Goal: Information Seeking & Learning: Learn about a topic

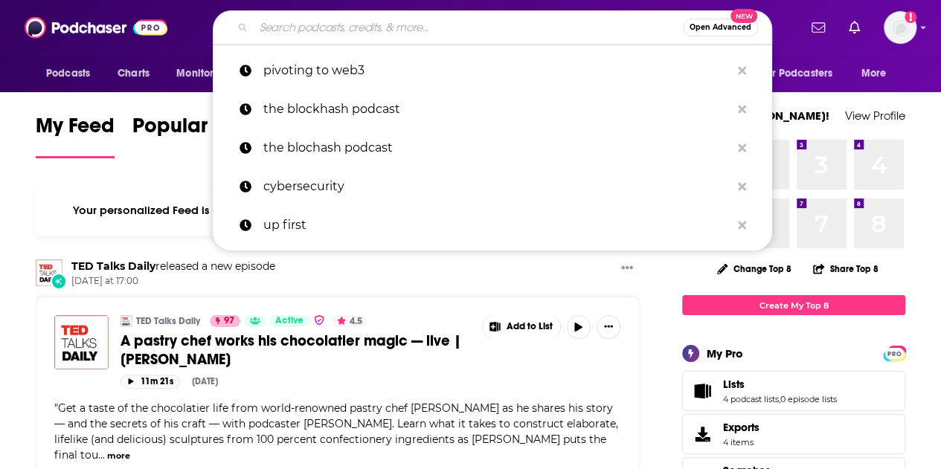
click at [294, 26] on input "Search podcasts, credits, & more..." at bounding box center [468, 28] width 429 height 24
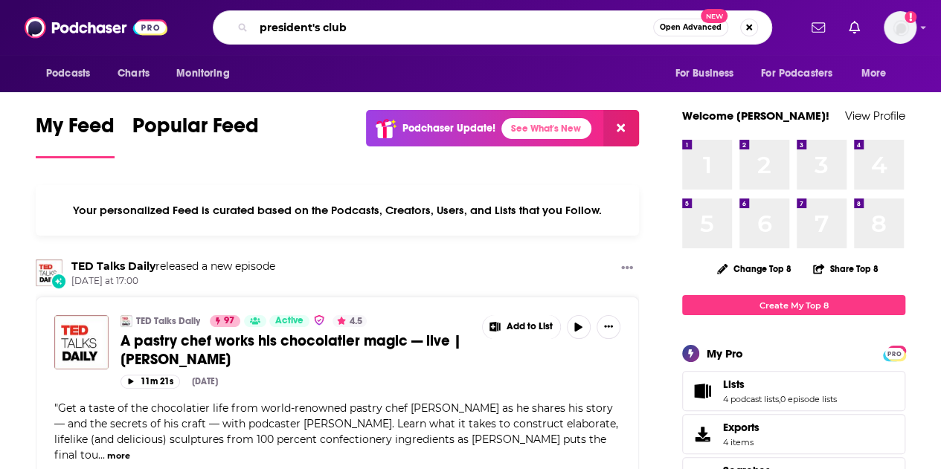
type input "president's club"
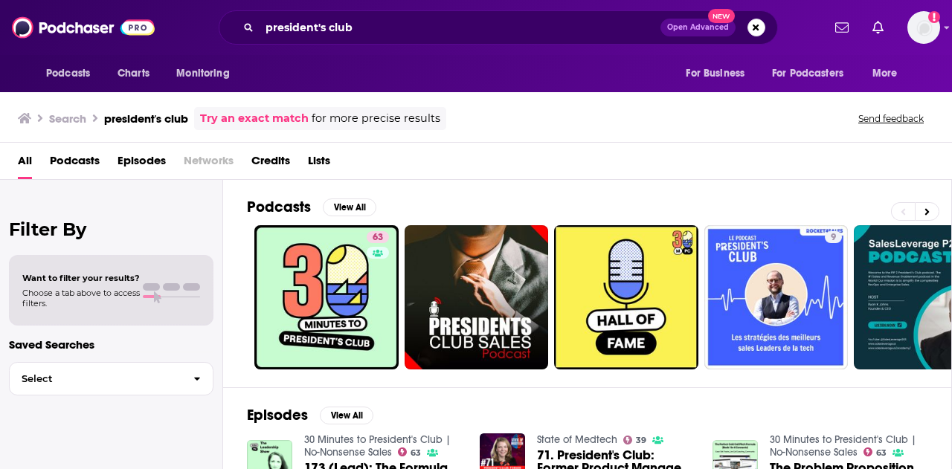
click at [676, 26] on span "Open Advanced" at bounding box center [698, 27] width 62 height 7
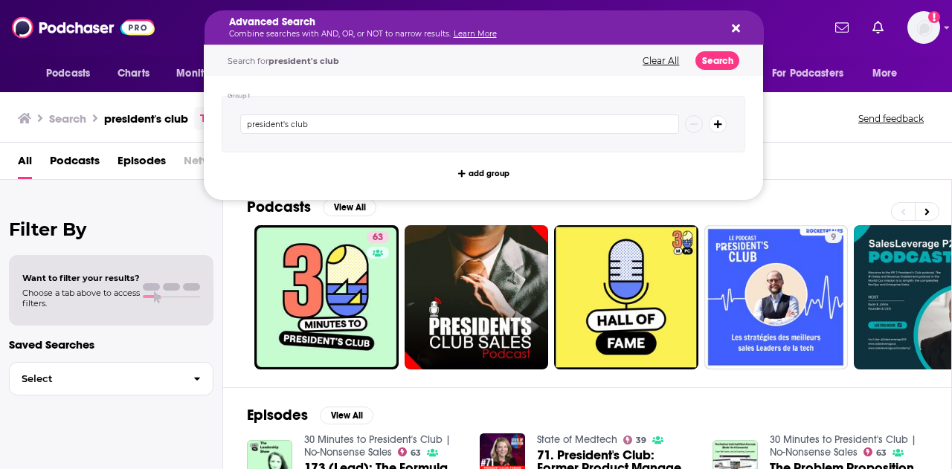
click at [801, 146] on div "All Podcasts Episodes Networks Credits Lists" at bounding box center [476, 161] width 952 height 37
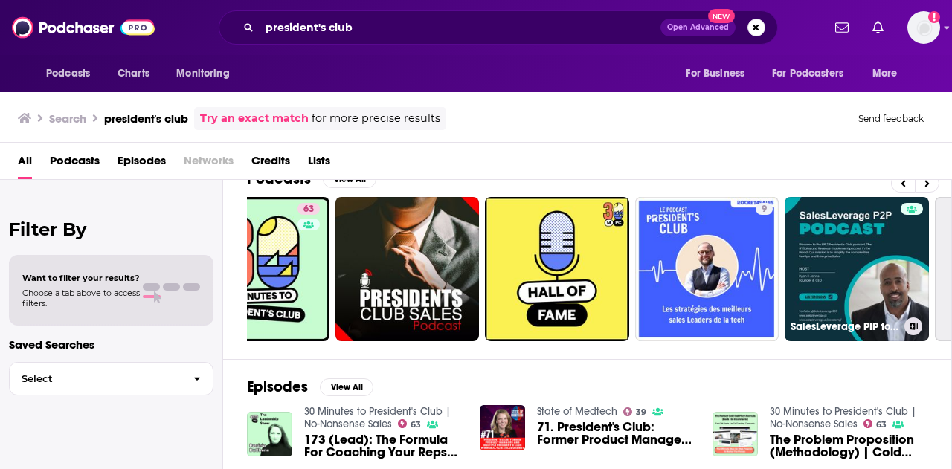
scroll to position [0, 70]
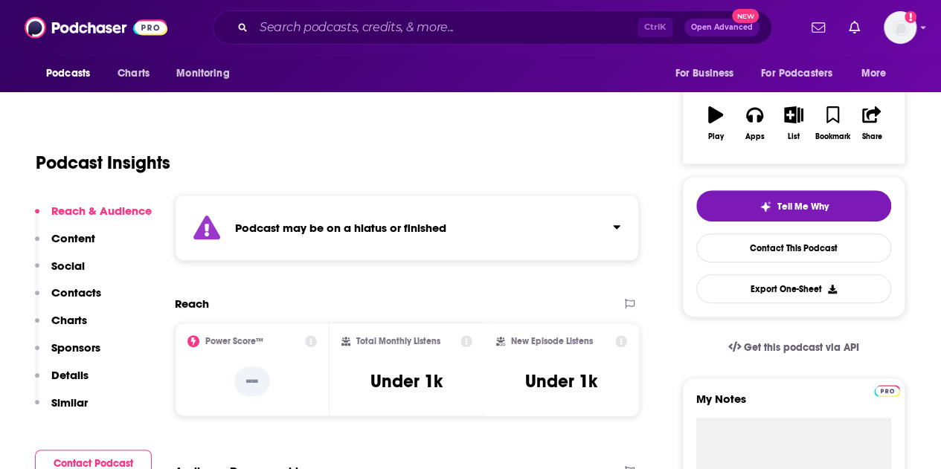
scroll to position [226, 0]
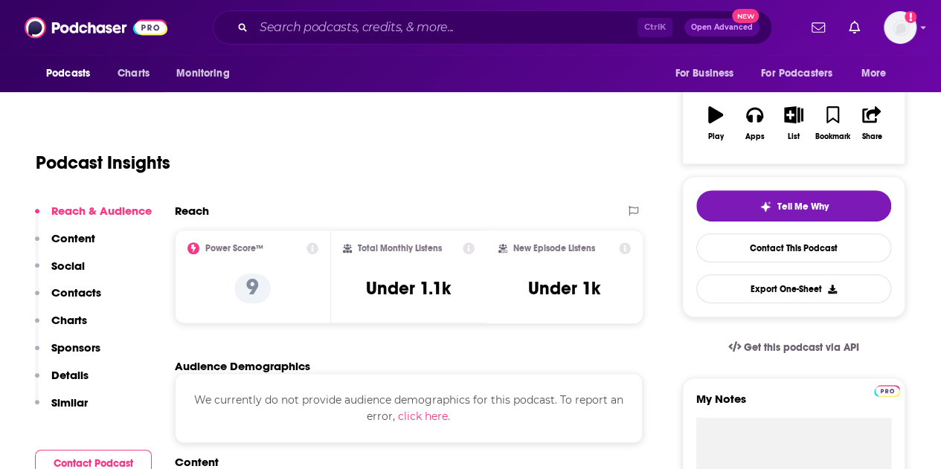
scroll to position [226, 0]
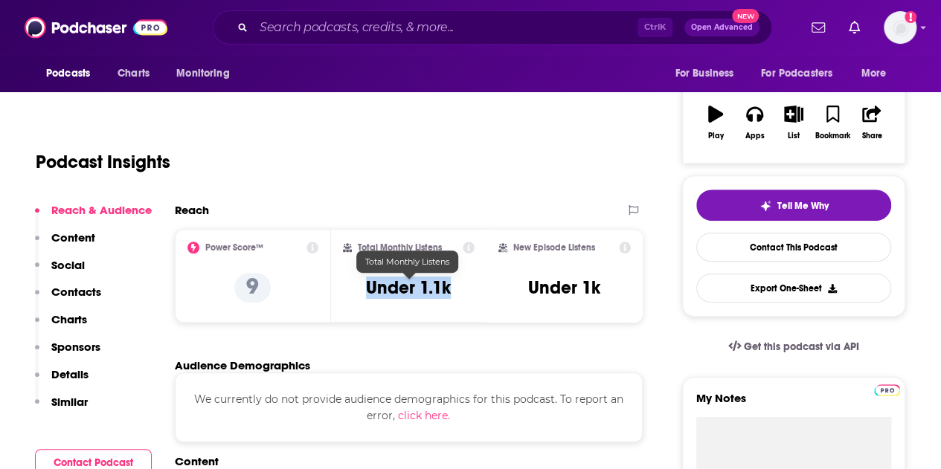
drag, startPoint x: 367, startPoint y: 290, endPoint x: 450, endPoint y: 291, distance: 83.3
click at [450, 291] on h3 "Under 1.1k" at bounding box center [408, 288] width 85 height 22
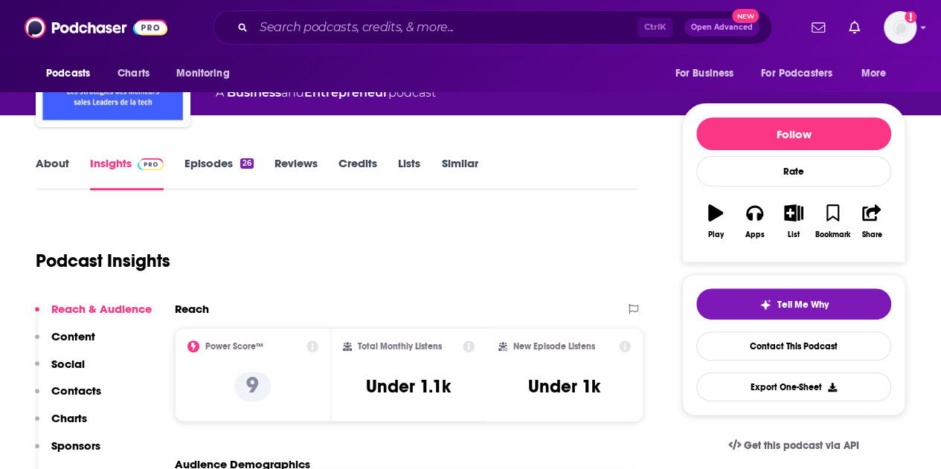
scroll to position [118, 0]
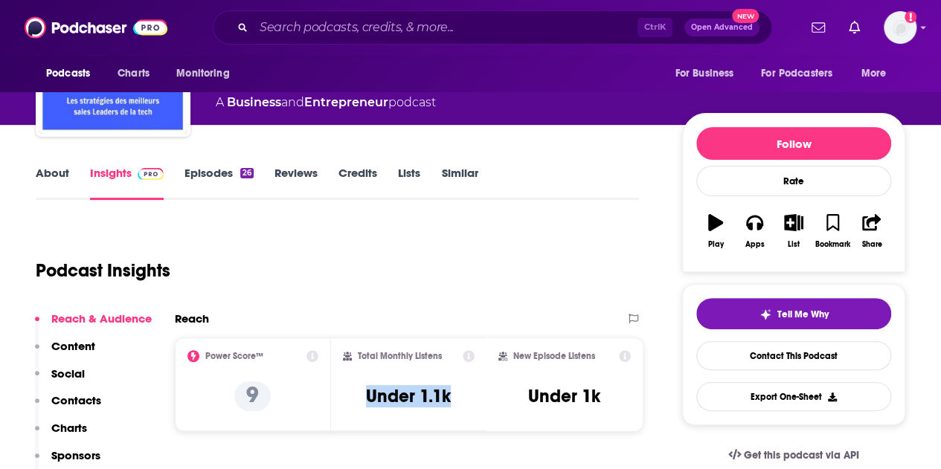
drag, startPoint x: 369, startPoint y: 393, endPoint x: 467, endPoint y: 397, distance: 98.3
click at [467, 397] on div "Total Monthly Listens Under 1.1k" at bounding box center [409, 384] width 132 height 68
copy h3 "Under 1.1k"
